Goal: Transaction & Acquisition: Purchase product/service

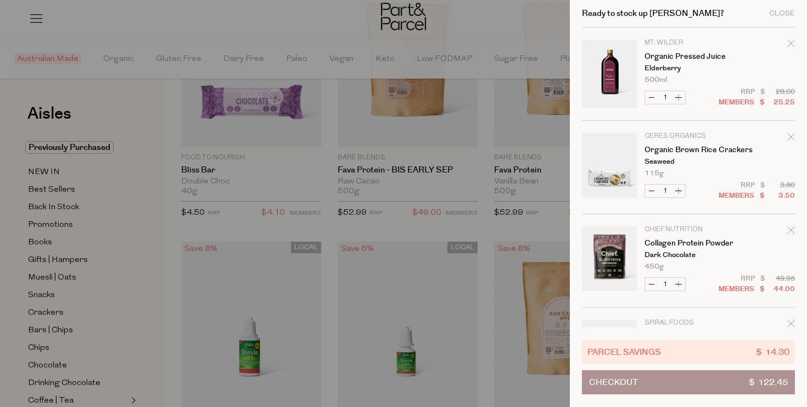
click at [789, 137] on icon "Remove Organic Brown Rice Crackers" at bounding box center [791, 137] width 8 height 8
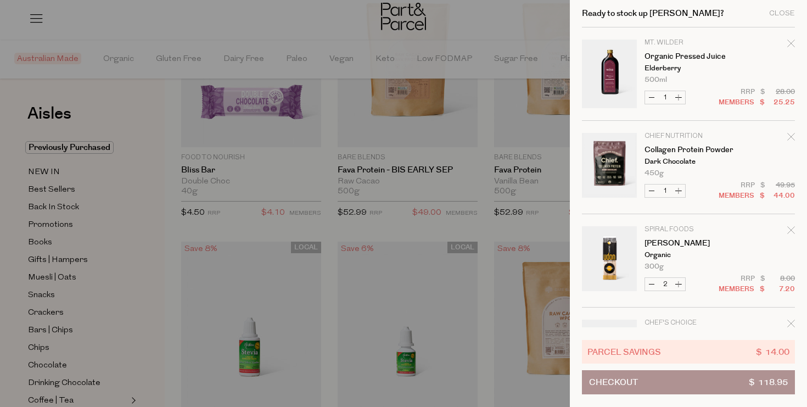
click at [790, 138] on icon "Remove Collagen Protein Powder" at bounding box center [790, 136] width 7 height 7
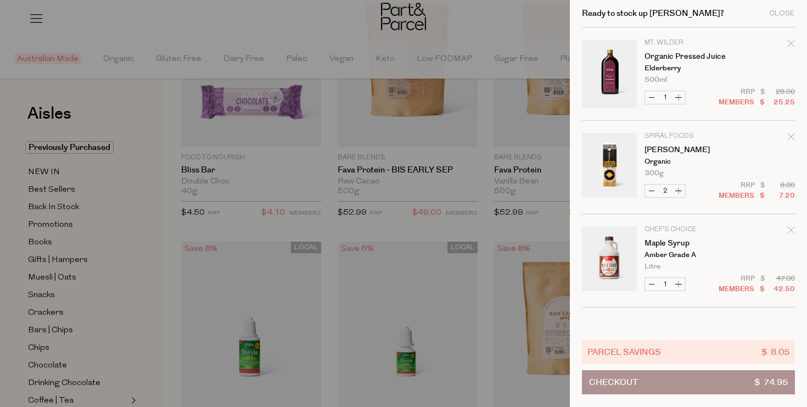
click at [416, 99] on div at bounding box center [403, 203] width 807 height 407
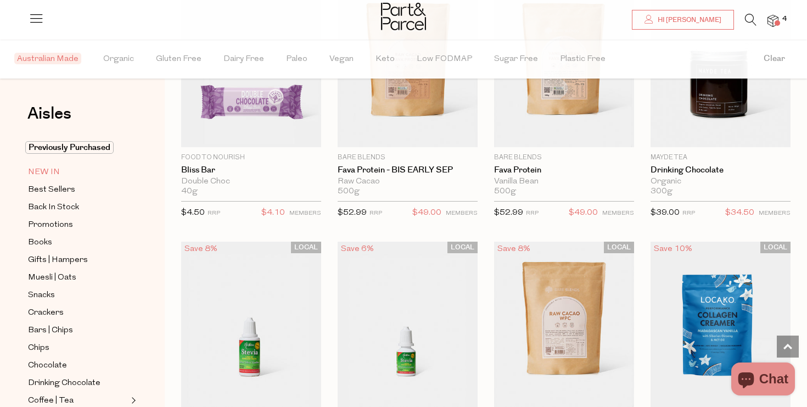
click at [37, 173] on span "NEW IN" at bounding box center [44, 172] width 32 height 13
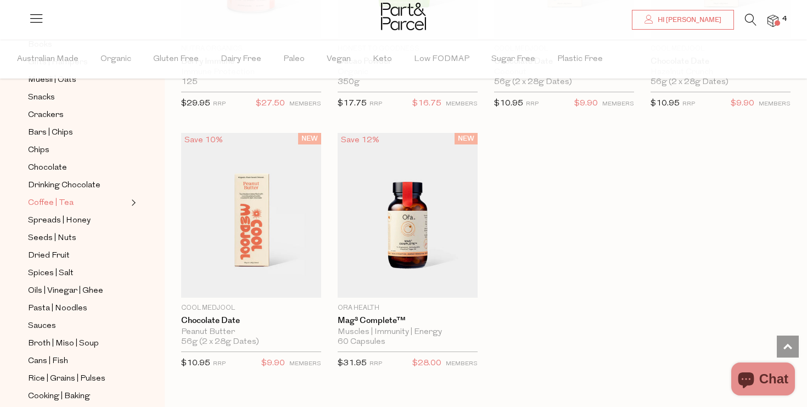
scroll to position [193, 0]
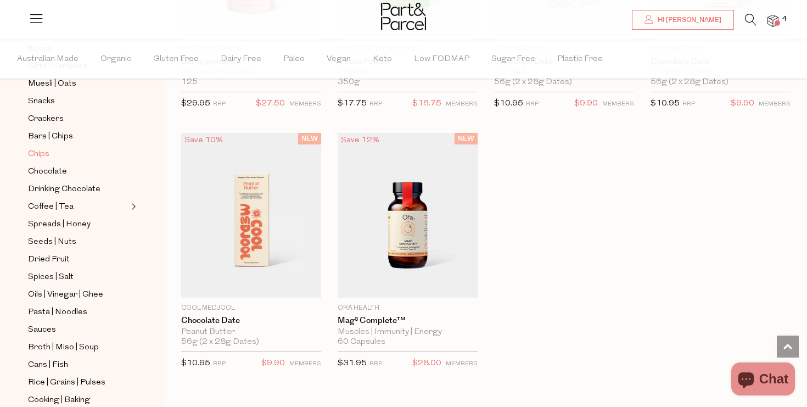
click at [41, 158] on span "Chips" at bounding box center [38, 154] width 21 height 13
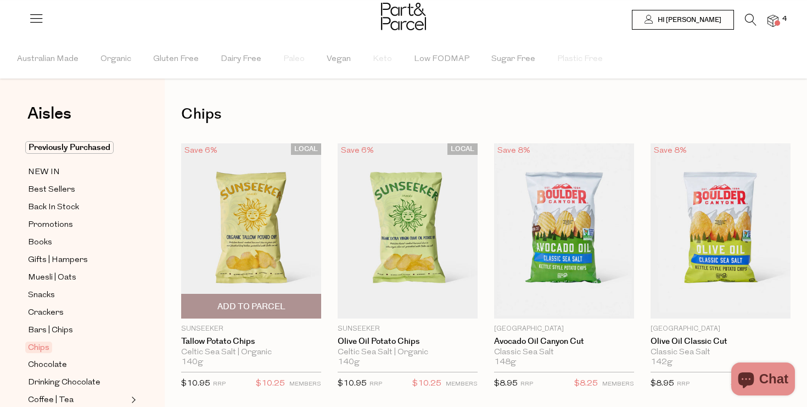
click at [245, 302] on span "Add To Parcel" at bounding box center [251, 307] width 68 height 12
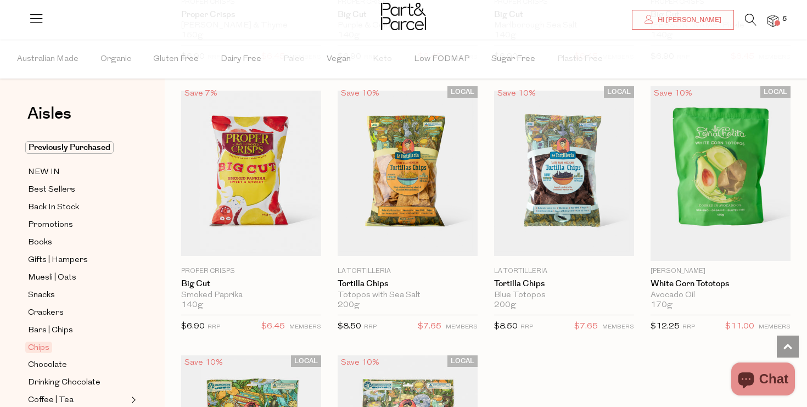
scroll to position [1092, 0]
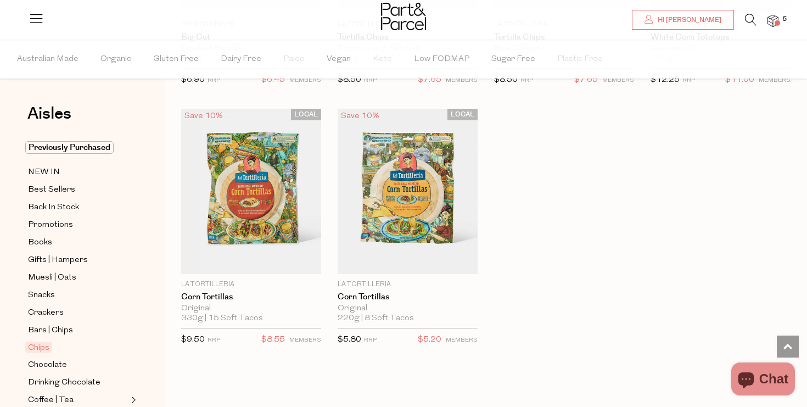
click at [781, 21] on span "5" at bounding box center [784, 19] width 10 height 10
